Goal: Find specific page/section: Find specific page/section

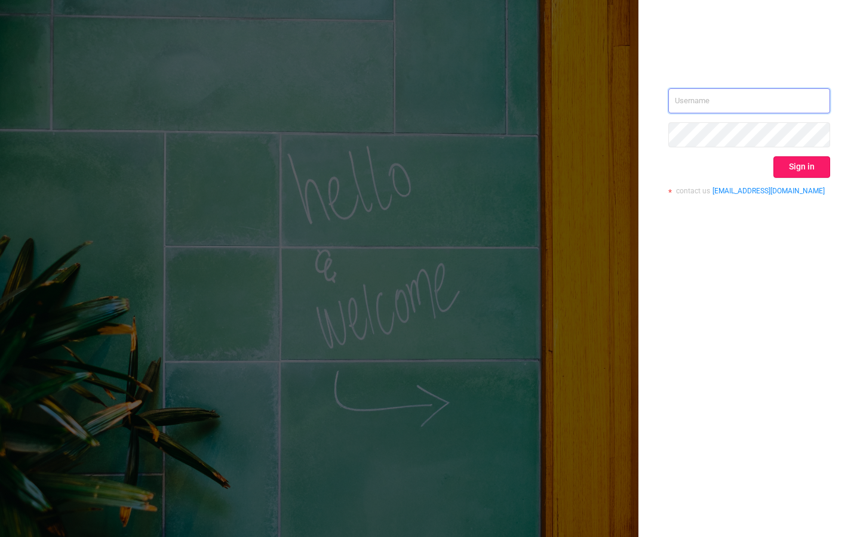
type input "[EMAIL_ADDRESS][DOMAIN_NAME]"
click at [800, 167] on button "Sign in" at bounding box center [801, 166] width 57 height 21
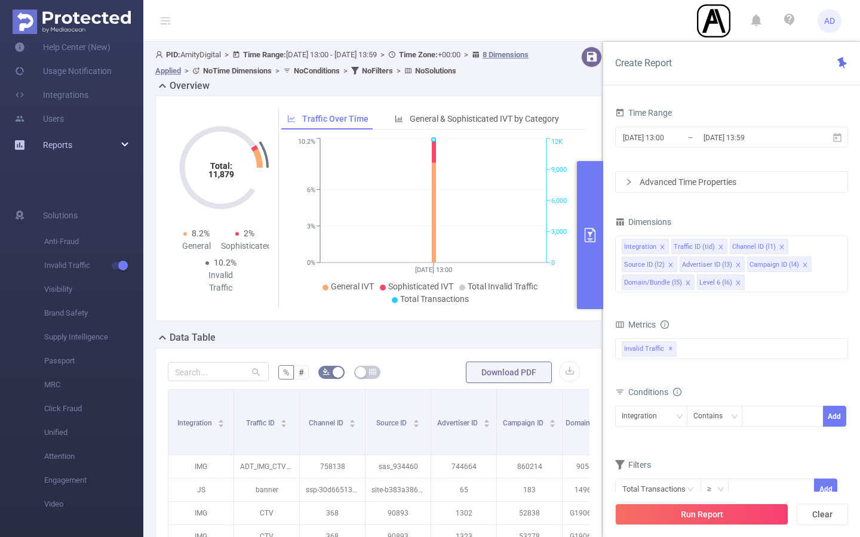
click at [103, 147] on div "Reports" at bounding box center [71, 145] width 143 height 24
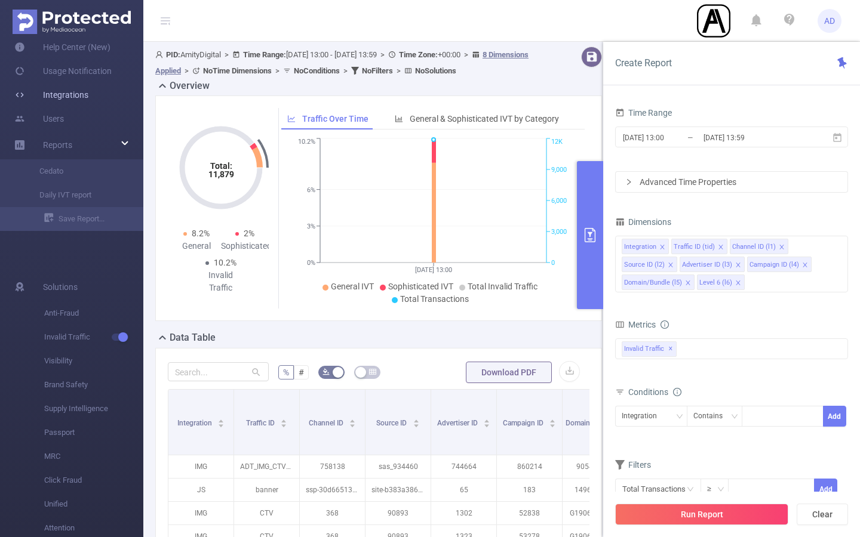
click at [52, 99] on link "Integrations" at bounding box center [51, 95] width 74 height 24
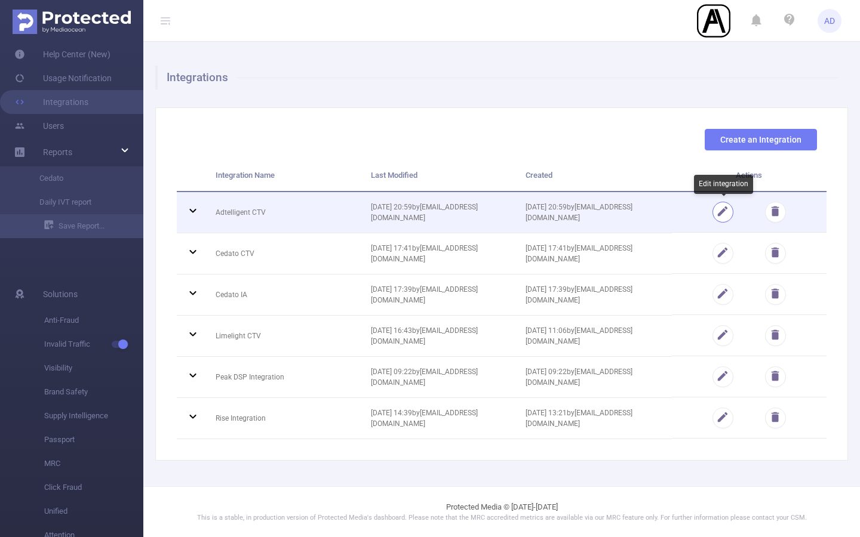
click at [723, 212] on button "button" at bounding box center [722, 212] width 21 height 21
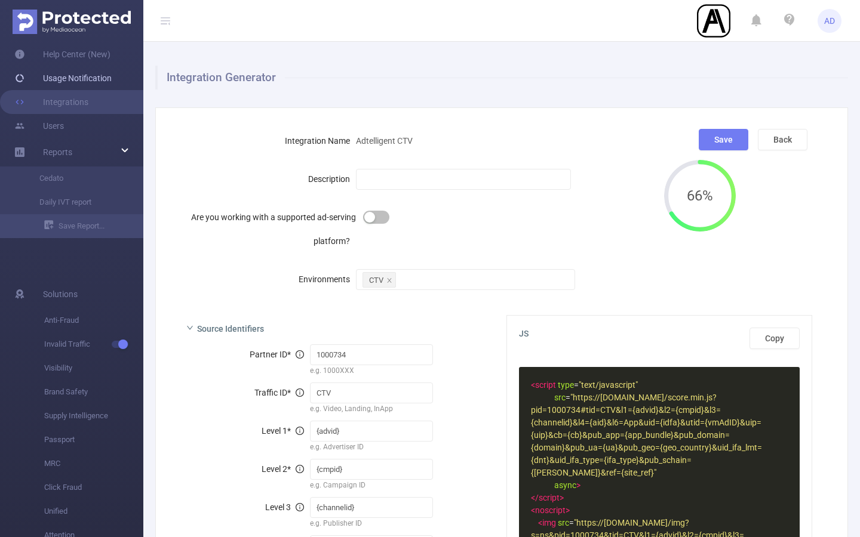
click at [64, 84] on link "Usage Notification" at bounding box center [62, 78] width 97 height 24
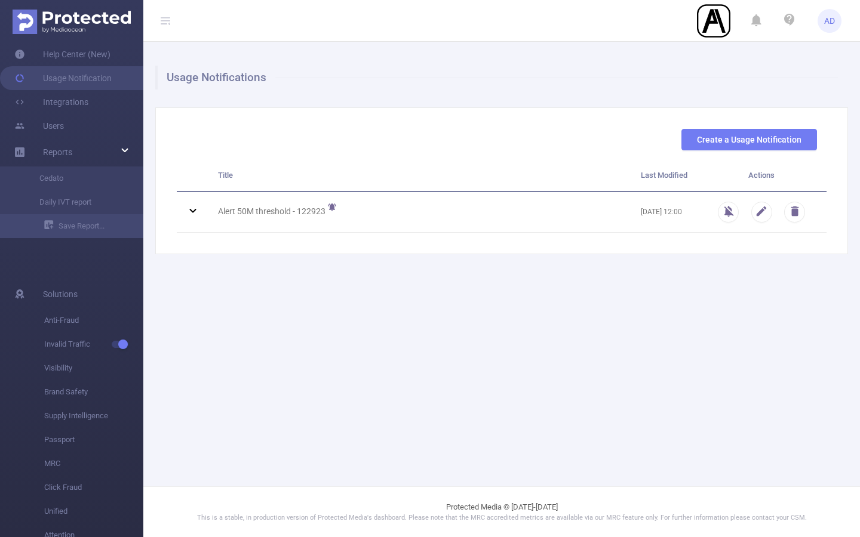
click at [167, 20] on icon at bounding box center [166, 21] width 10 height 10
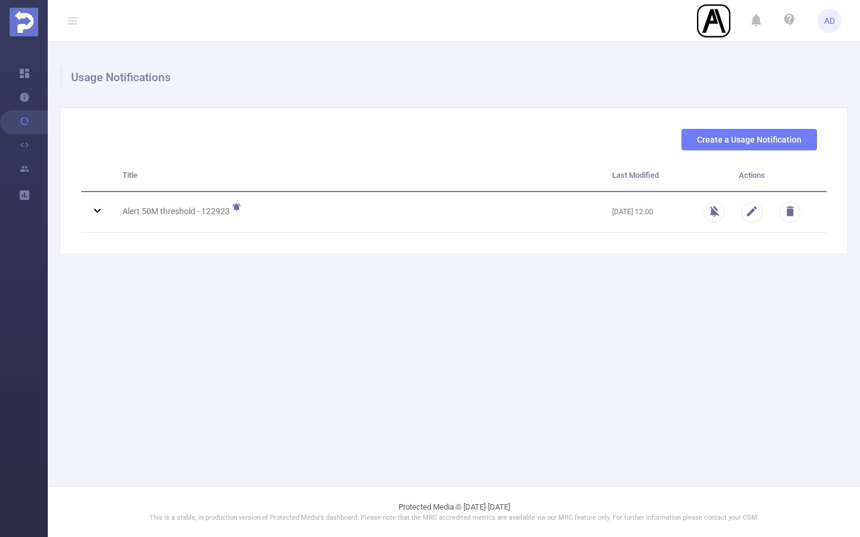
click at [76, 13] on icon at bounding box center [72, 20] width 14 height 41
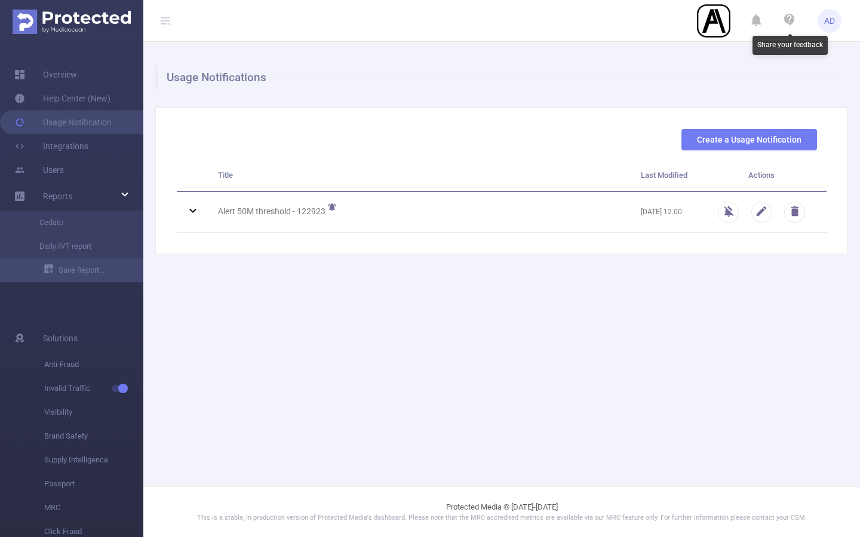
click at [791, 19] on icon at bounding box center [789, 20] width 10 height 12
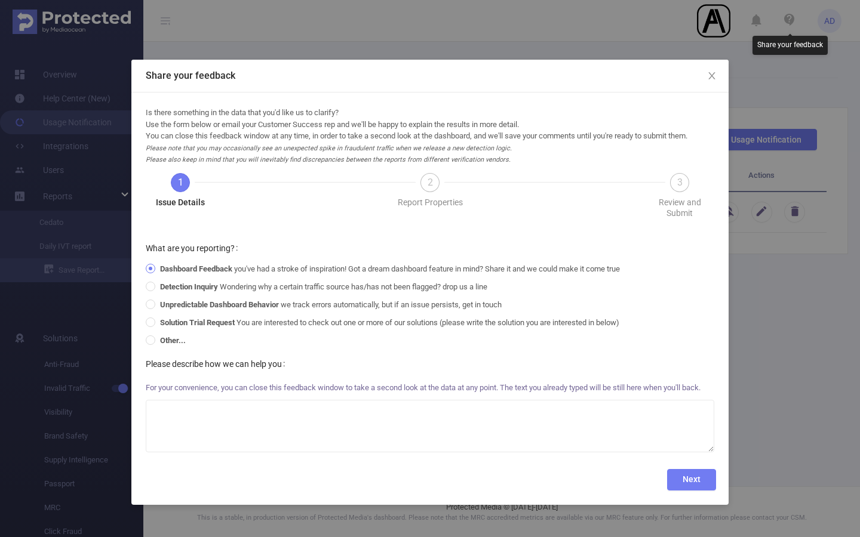
click at [740, 87] on div "Share your feedback Is there something in the data that you'd like us to clarif…" at bounding box center [430, 268] width 860 height 537
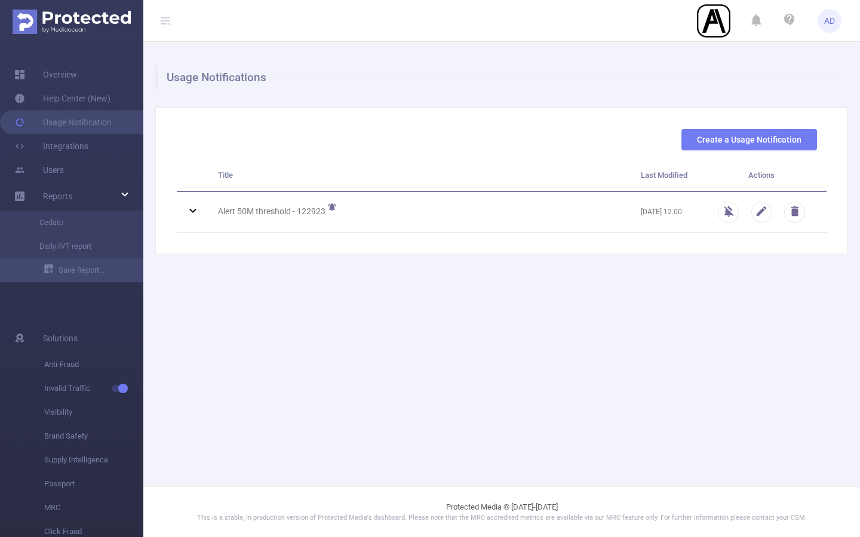
click at [761, 14] on ul "AD" at bounding box center [769, 20] width 144 height 41
click at [754, 20] on icon at bounding box center [756, 21] width 10 height 17
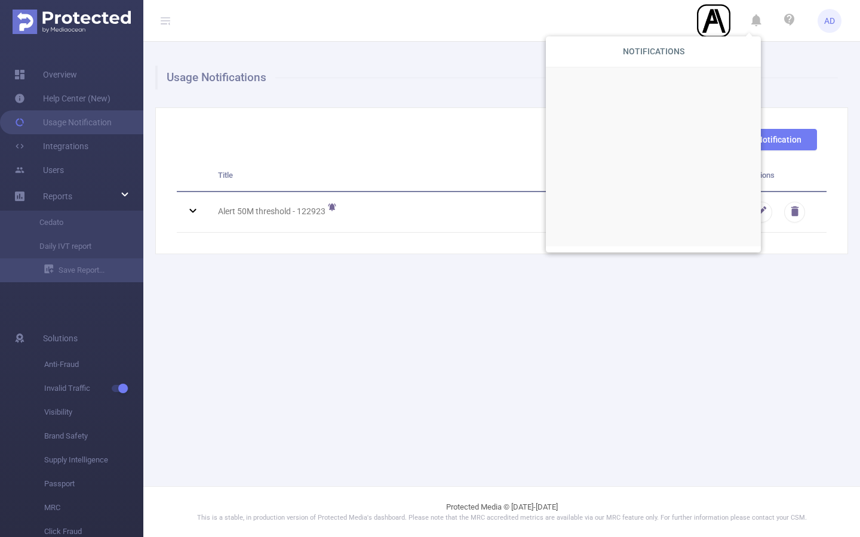
click at [830, 18] on span "AD" at bounding box center [829, 21] width 11 height 24
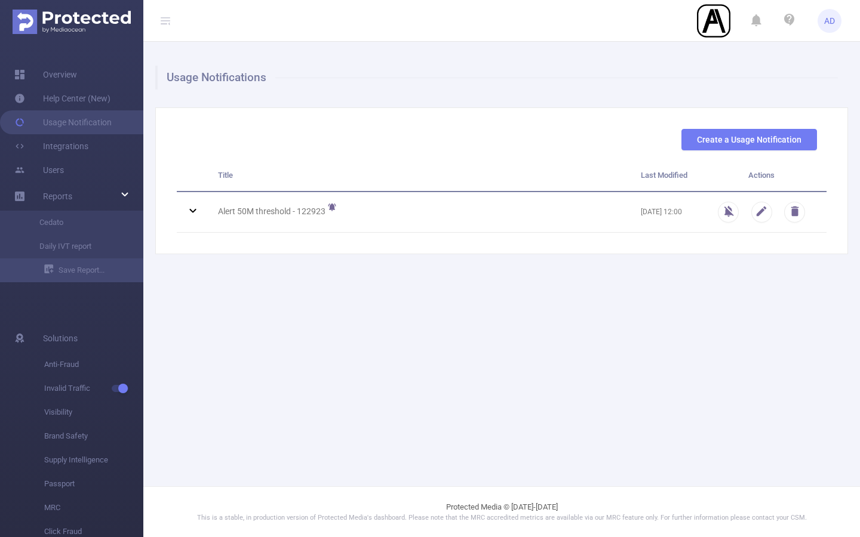
click at [616, 66] on h1 "Usage Notifications" at bounding box center [496, 78] width 682 height 24
